Goal: Information Seeking & Learning: Check status

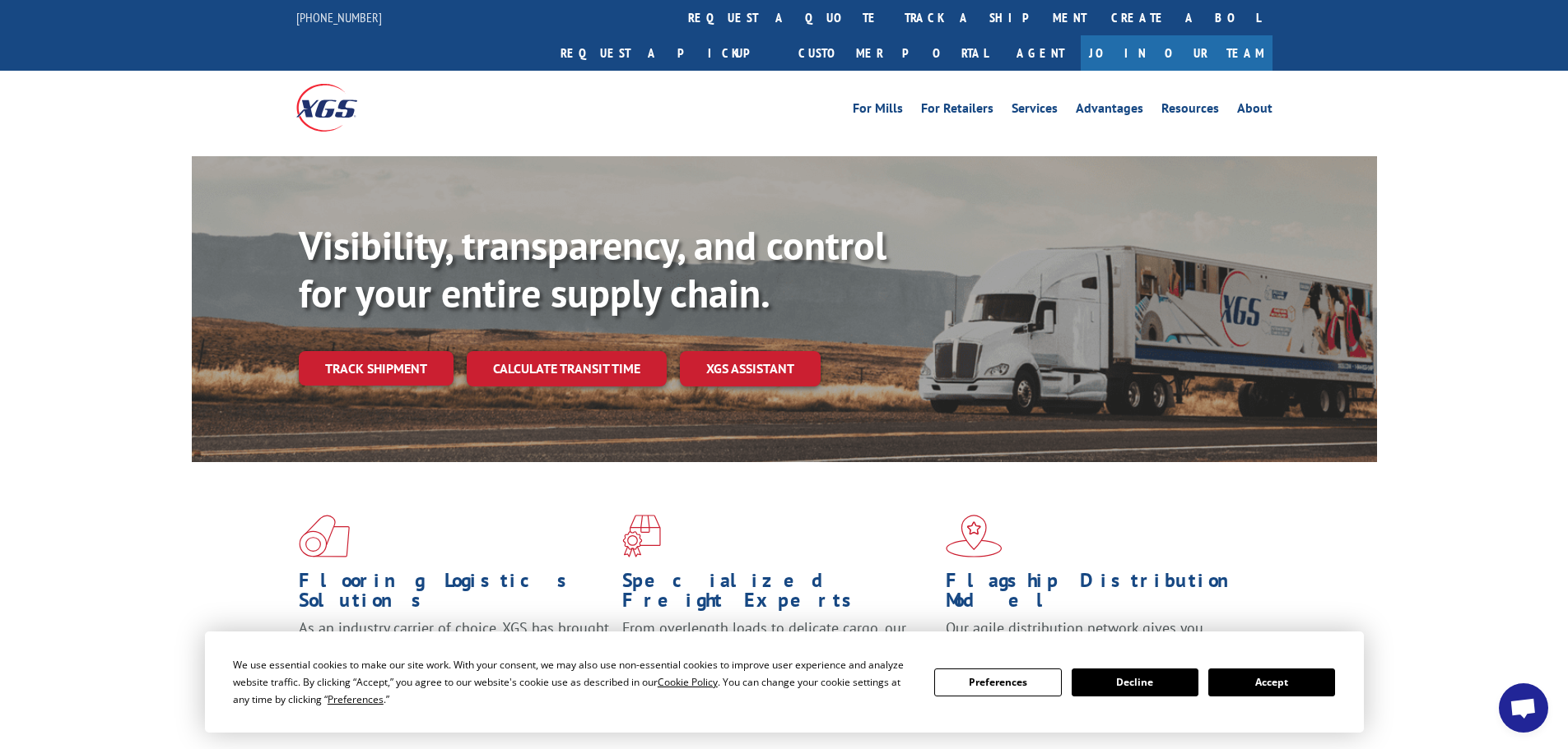
click at [1256, 673] on button "Accept" at bounding box center [1272, 683] width 127 height 28
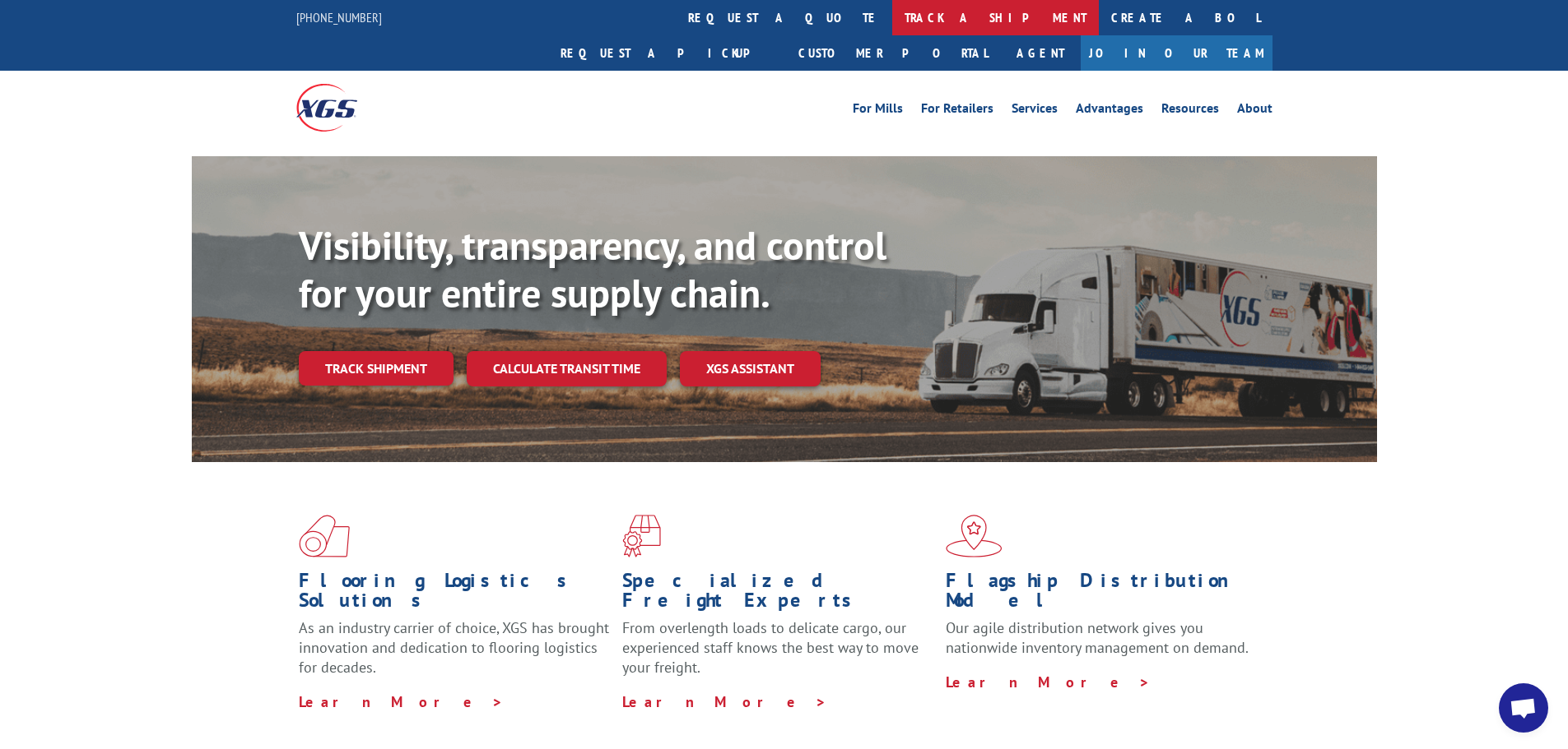
click at [892, 18] on link "track a shipment" at bounding box center [995, 18] width 206 height 35
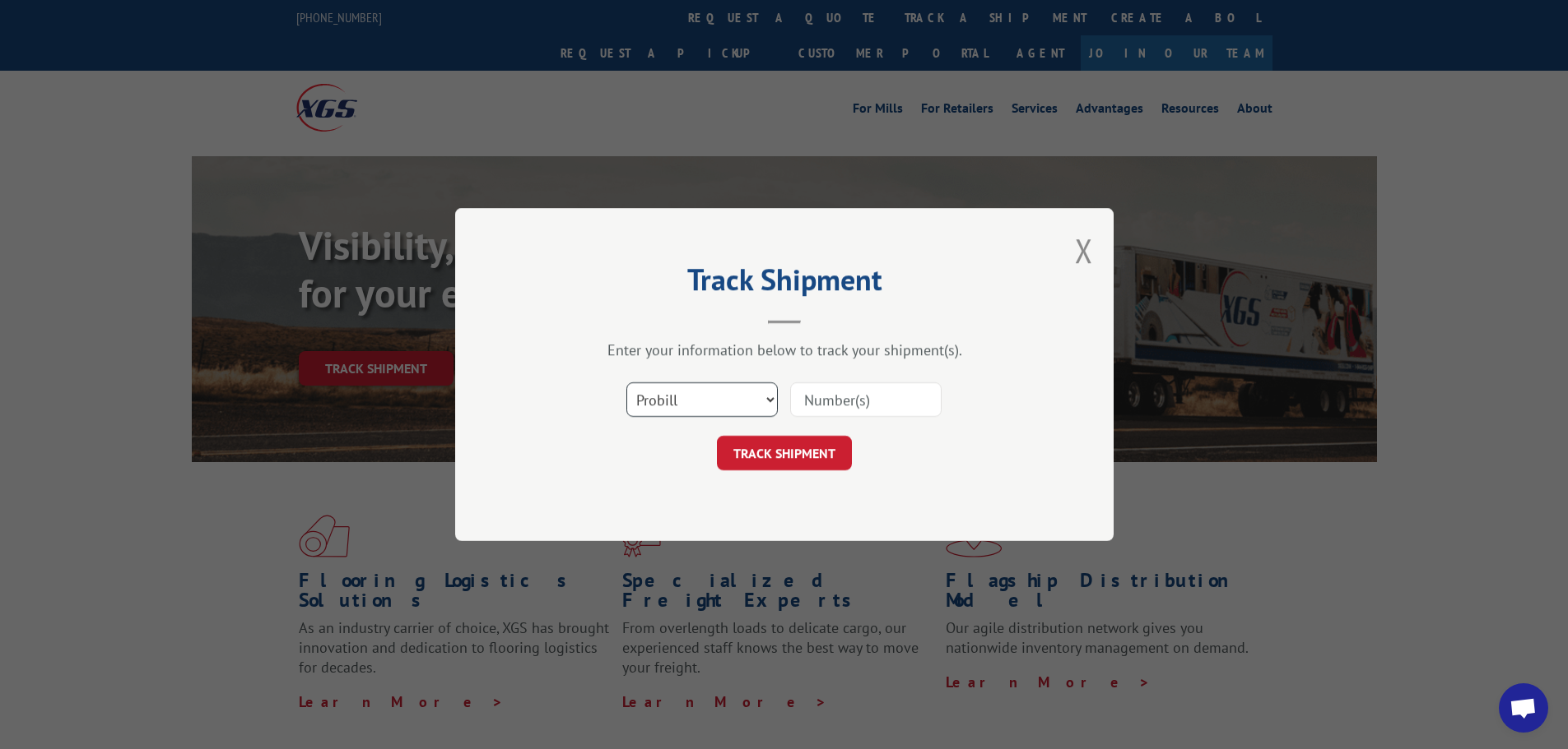
click at [773, 405] on select "Select category... Probill BOL PO" at bounding box center [702, 399] width 152 height 35
select select "bol"
click at [627, 382] on select "Select category... Probill BOL PO" at bounding box center [702, 399] width 152 height 35
click at [817, 401] on input at bounding box center [866, 399] width 152 height 35
type input "2875741"
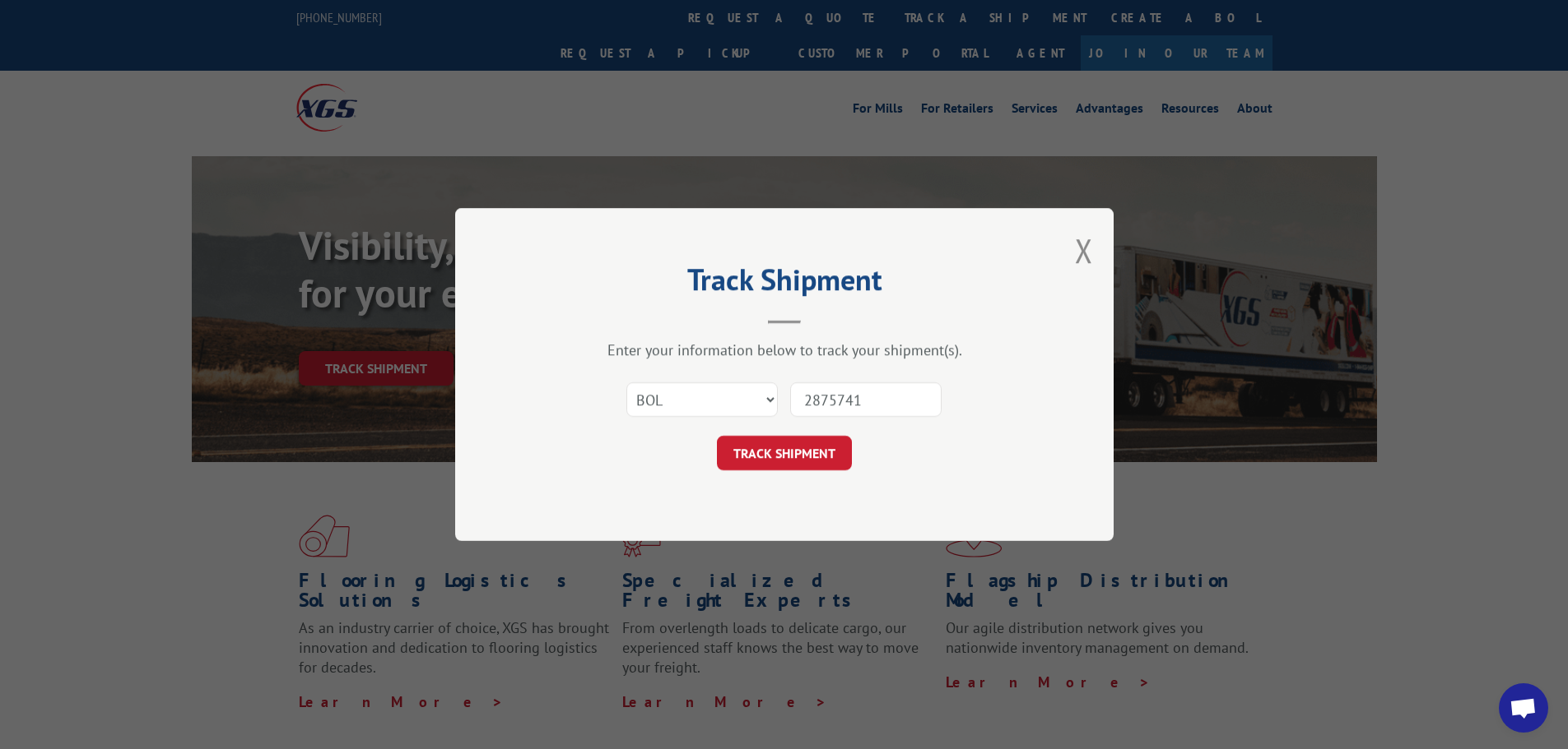
click button "TRACK SHIPMENT" at bounding box center [784, 453] width 135 height 35
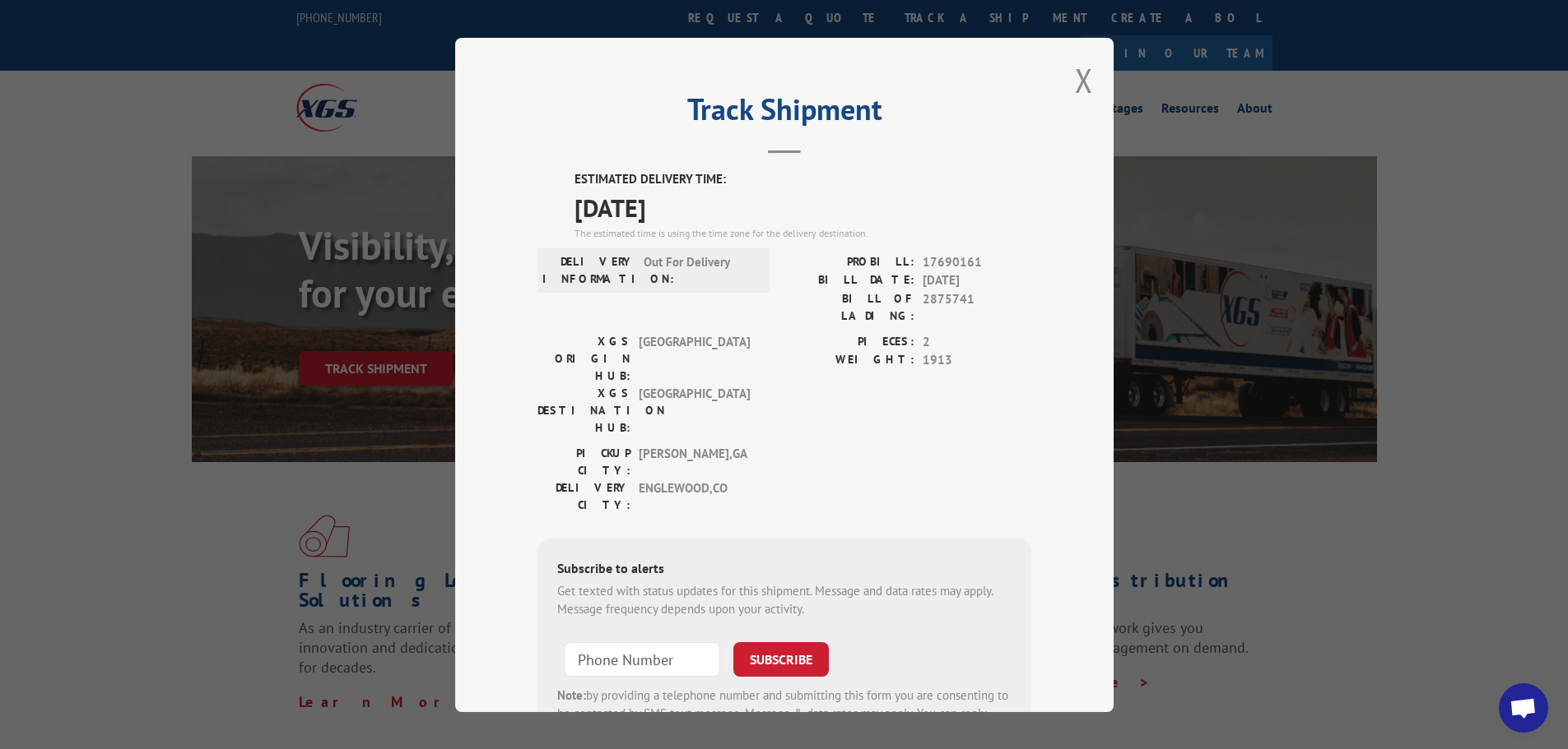
click at [1086, 85] on div "Track Shipment ESTIMATED DELIVERY TIME: [DATE] The estimated time is using the …" at bounding box center [784, 374] width 659 height 674
